Goal: Information Seeking & Learning: Learn about a topic

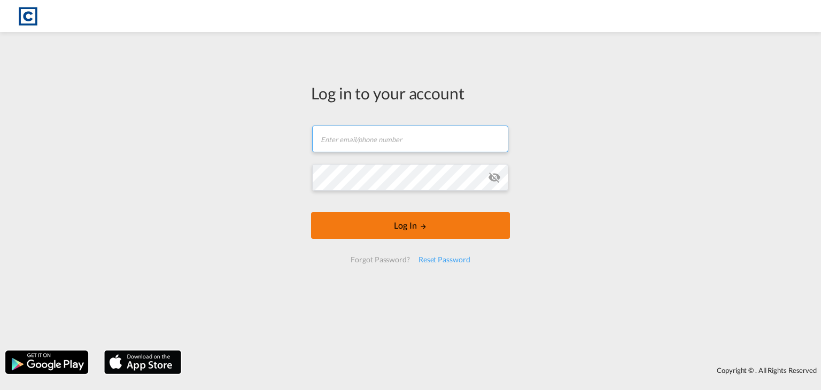
type input "[PERSON_NAME][EMAIL_ADDRESS][PERSON_NAME][DOMAIN_NAME]"
click at [353, 223] on button "Log In" at bounding box center [410, 225] width 199 height 27
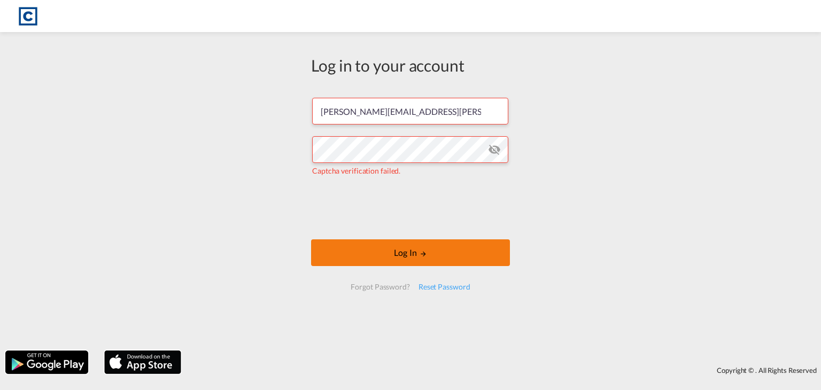
click at [384, 255] on button "Log In" at bounding box center [410, 253] width 199 height 27
